Goal: Task Accomplishment & Management: Manage account settings

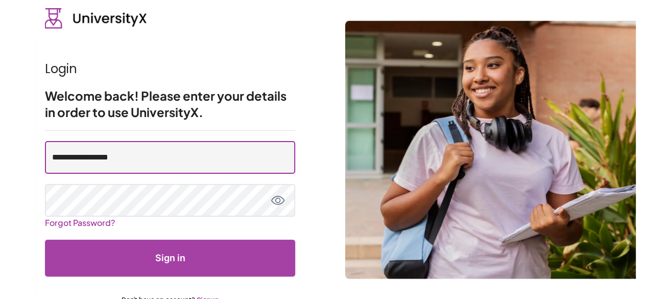
click at [149, 161] on input "**********" at bounding box center [170, 157] width 250 height 33
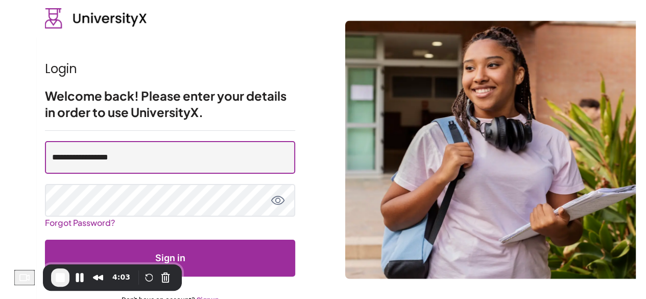
type input "**********"
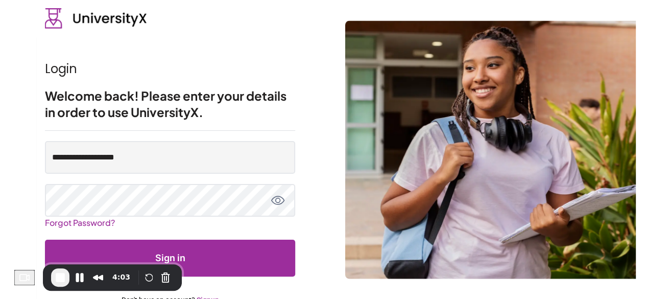
click at [203, 260] on button "Sign in" at bounding box center [170, 258] width 250 height 37
